Goal: Navigation & Orientation: Find specific page/section

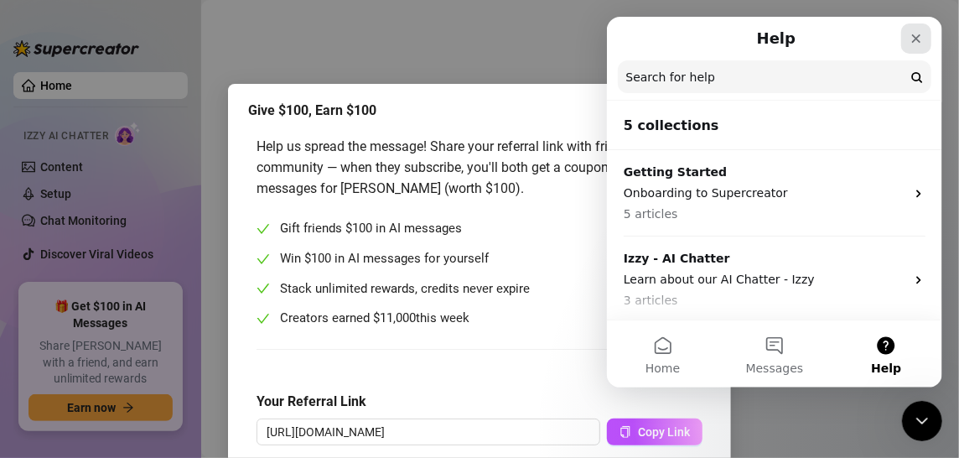
click at [919, 35] on icon "Close" at bounding box center [914, 38] width 13 height 13
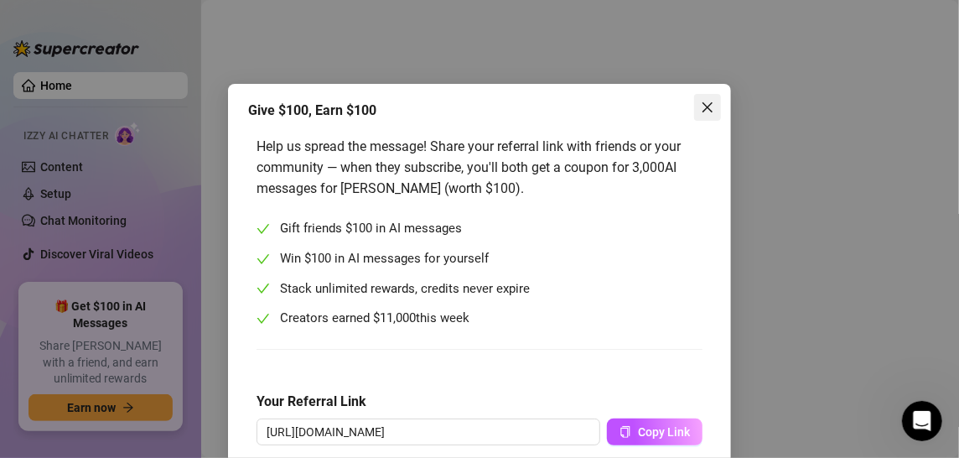
click at [706, 103] on icon "close" at bounding box center [707, 107] width 13 height 13
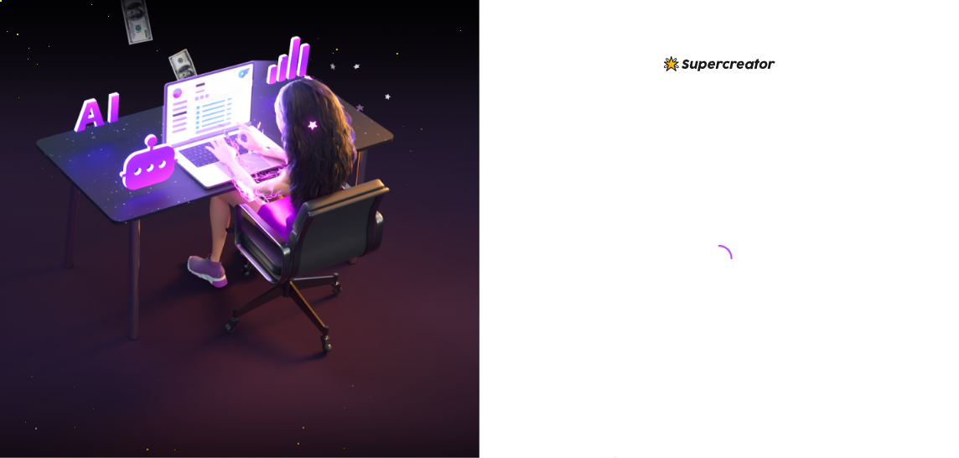
click at [864, 284] on div at bounding box center [719, 242] width 374 height 377
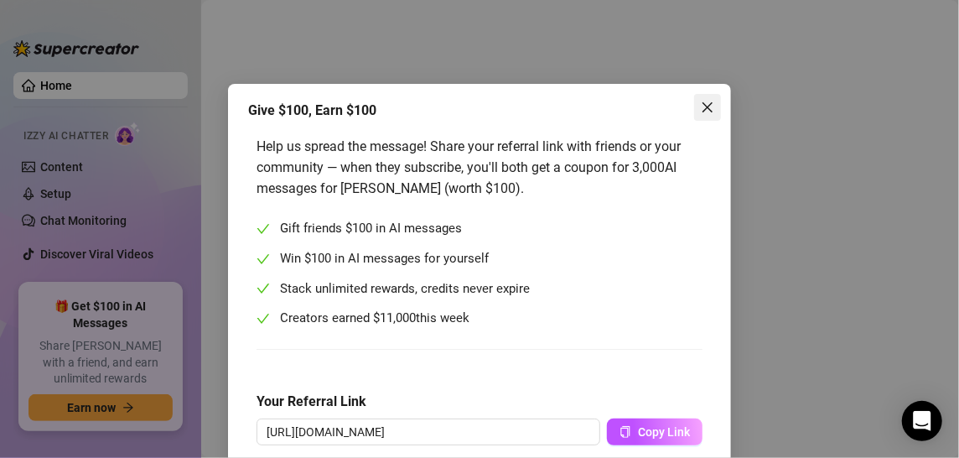
click at [703, 109] on icon "close" at bounding box center [707, 107] width 10 height 10
